Goal: Obtain resource: Download file/media

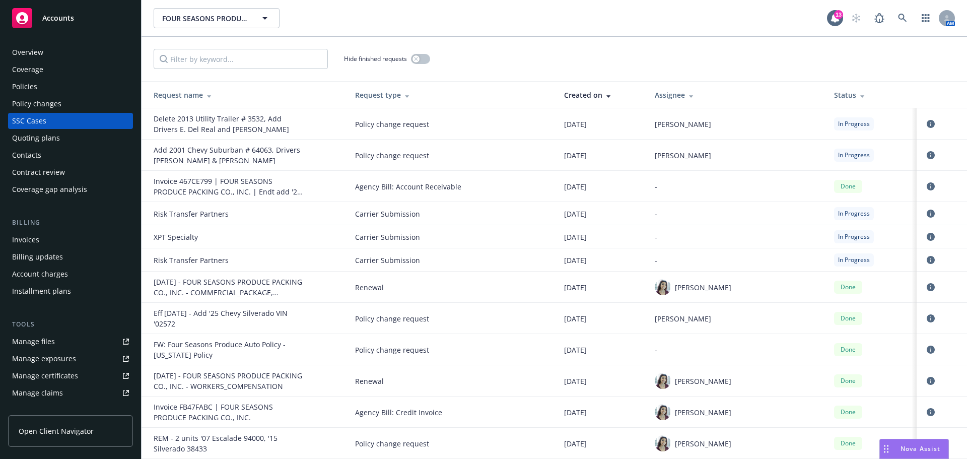
click at [71, 22] on span "Accounts" at bounding box center [58, 18] width 32 height 8
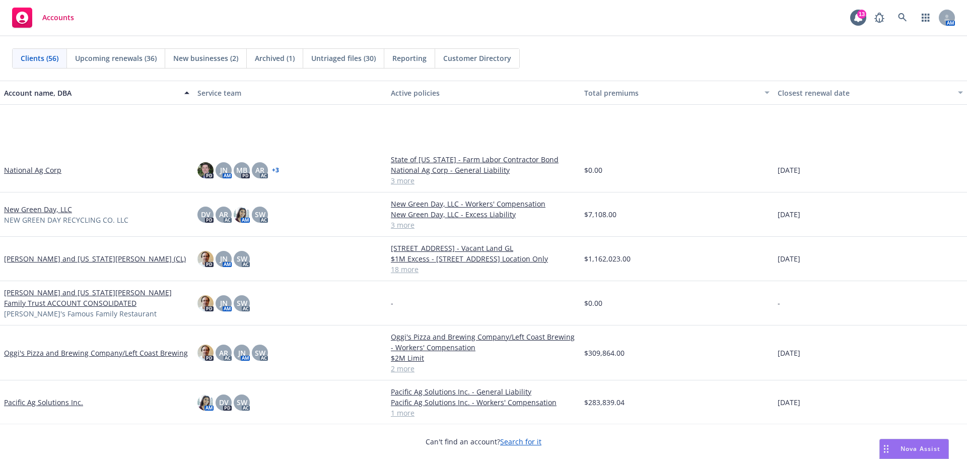
scroll to position [1175, 0]
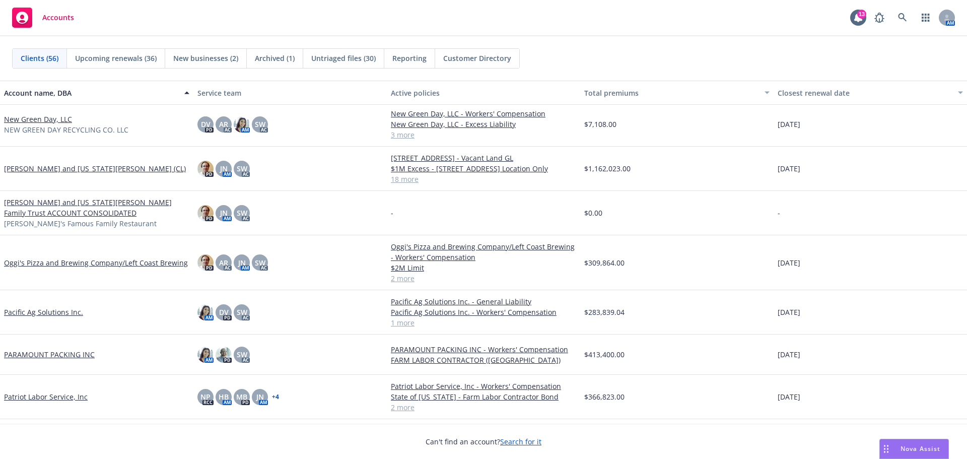
click at [74, 268] on link "Oggi's Pizza and Brewing Company/Left Coast Brewing" at bounding box center [96, 262] width 184 height 11
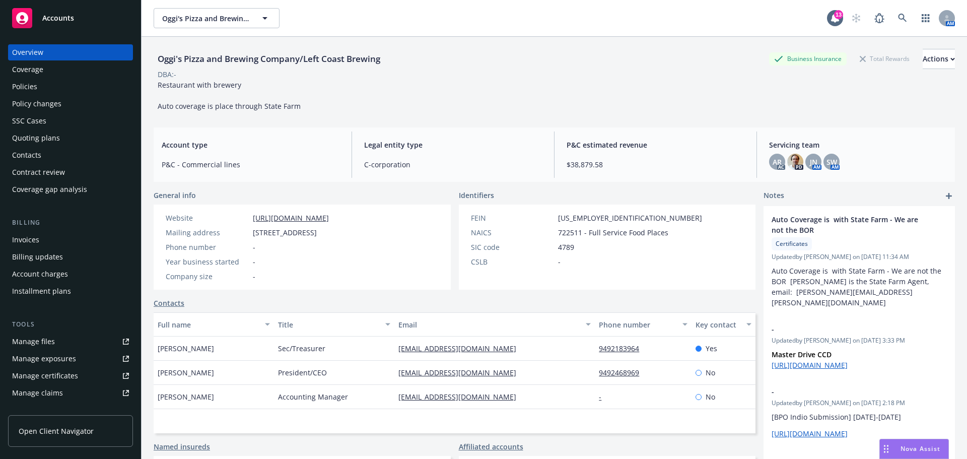
click at [39, 92] on div "Policies" at bounding box center [70, 87] width 117 height 16
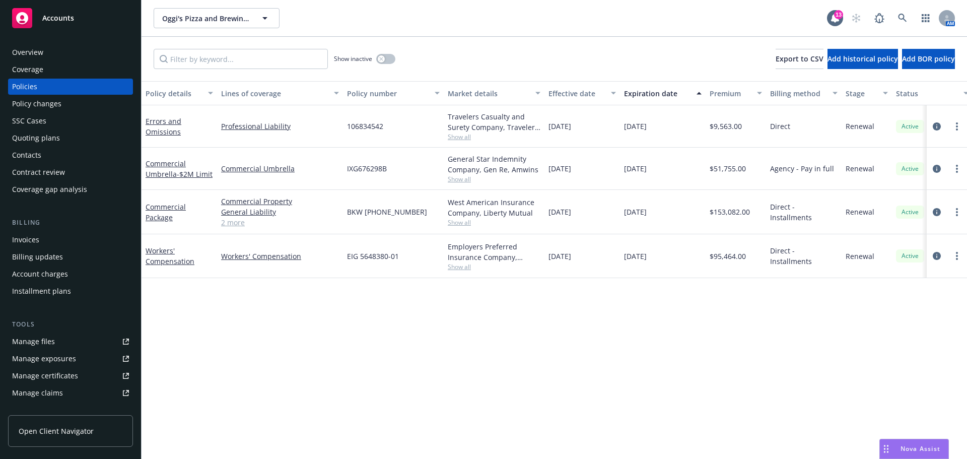
click at [58, 146] on div "Quoting plans" at bounding box center [36, 138] width 48 height 16
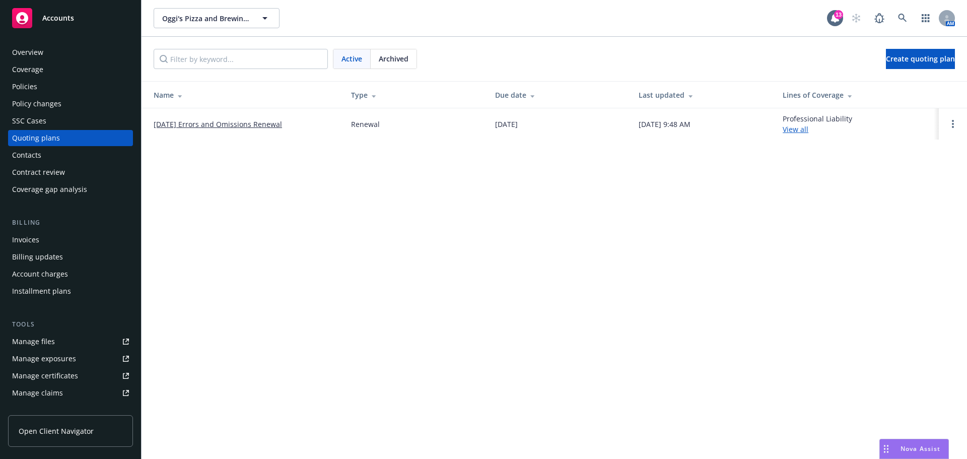
click at [226, 129] on link "[DATE] Errors and Omissions Renewal" at bounding box center [218, 124] width 128 height 11
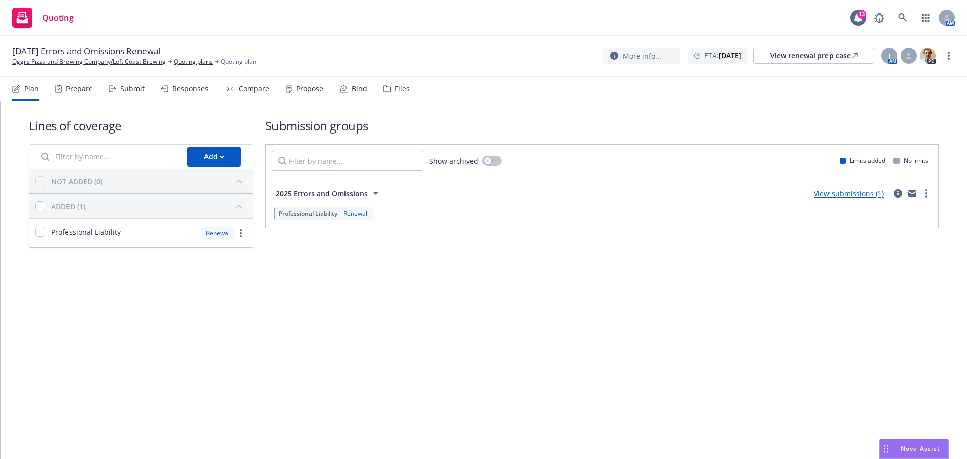
click at [406, 94] on div "Files" at bounding box center [396, 89] width 27 height 24
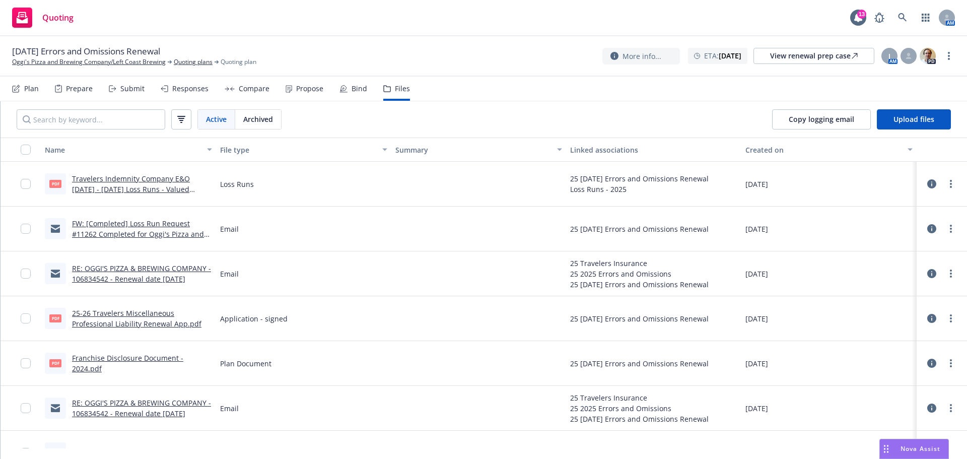
click at [98, 193] on link "Travelers Indemnity Company E&O [DATE] - [DATE] Loss Runs - Valued [DATE].pdf" at bounding box center [131, 189] width 118 height 31
click at [808, 55] on div "View renewal prep case" at bounding box center [814, 55] width 88 height 15
